Goal: Find specific page/section: Find specific page/section

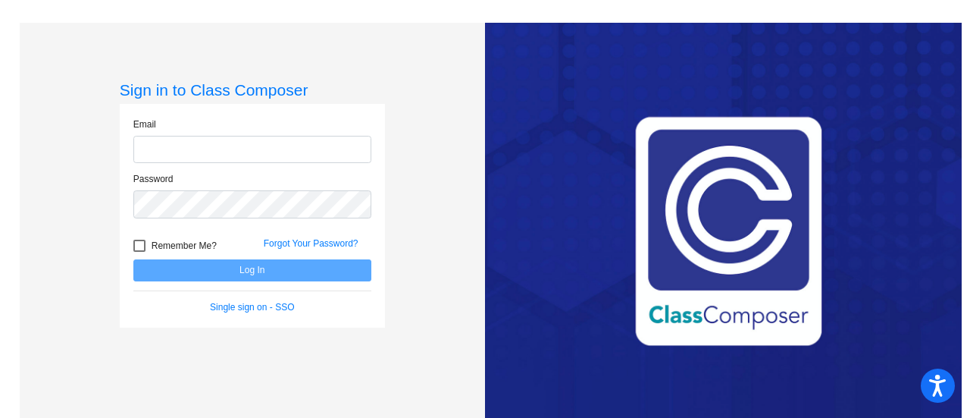
type input "[EMAIL_ADDRESS][DOMAIN_NAME]"
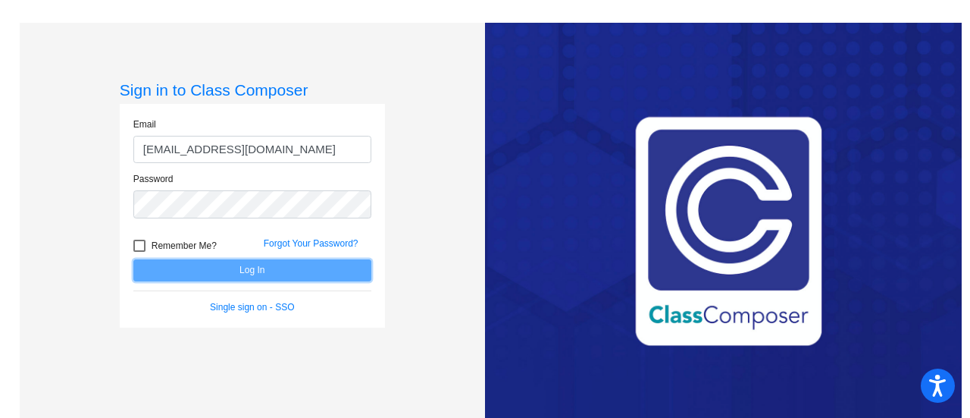
click at [230, 272] on button "Log In" at bounding box center [252, 270] width 238 height 22
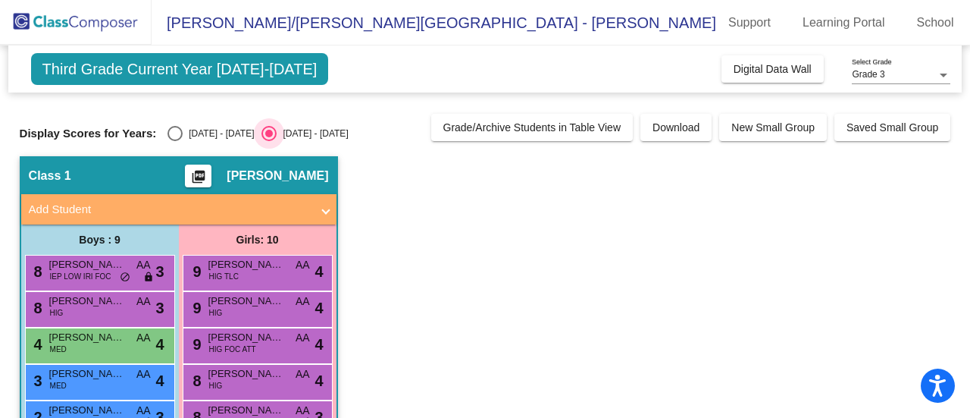
click at [265, 131] on div "Select an option" at bounding box center [269, 134] width 8 height 8
click at [268, 141] on input "[DATE] - [DATE]" at bounding box center [268, 141] width 1 height 1
click at [280, 75] on span "Third Grade Current Year [DATE]-[DATE]" at bounding box center [180, 69] width 298 height 32
click at [280, 70] on span "Third Grade Current Year [DATE]-[DATE]" at bounding box center [180, 69] width 298 height 32
click at [791, 20] on link "Learning Portal" at bounding box center [844, 23] width 107 height 24
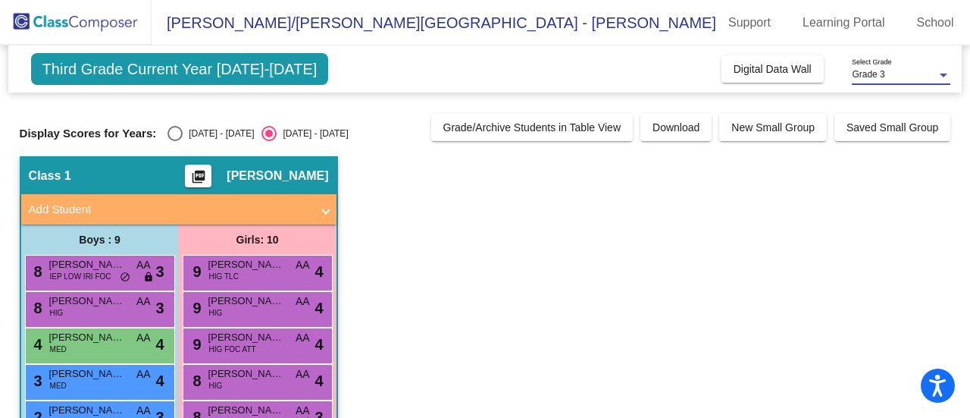
click at [885, 80] on div "Grade 3" at bounding box center [894, 75] width 85 height 11
click at [885, 80] on span "Grade 3" at bounding box center [901, 74] width 99 height 27
